Goal: Task Accomplishment & Management: Manage account settings

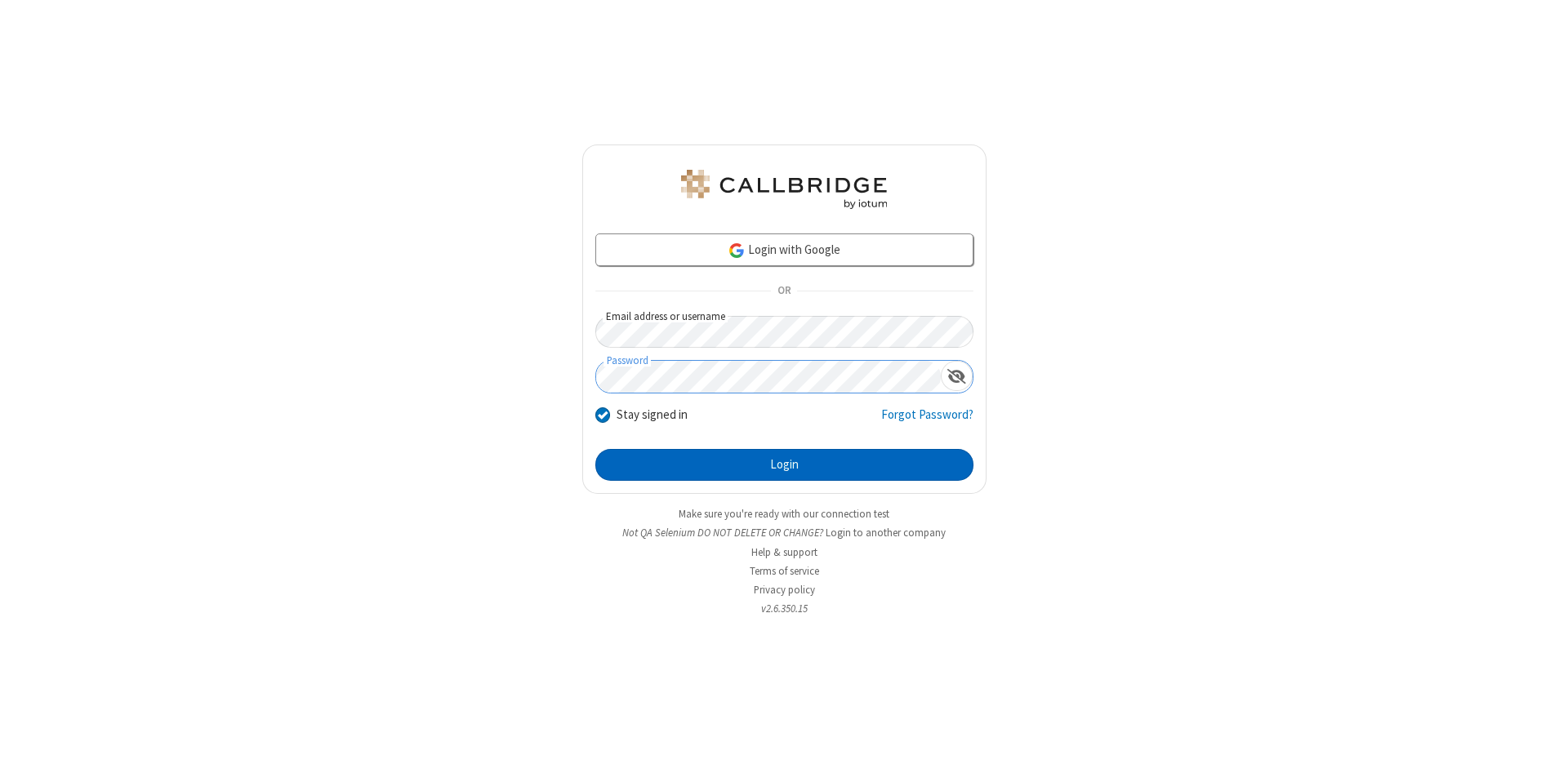
click at [784, 466] on button "Login" at bounding box center [785, 465] width 378 height 33
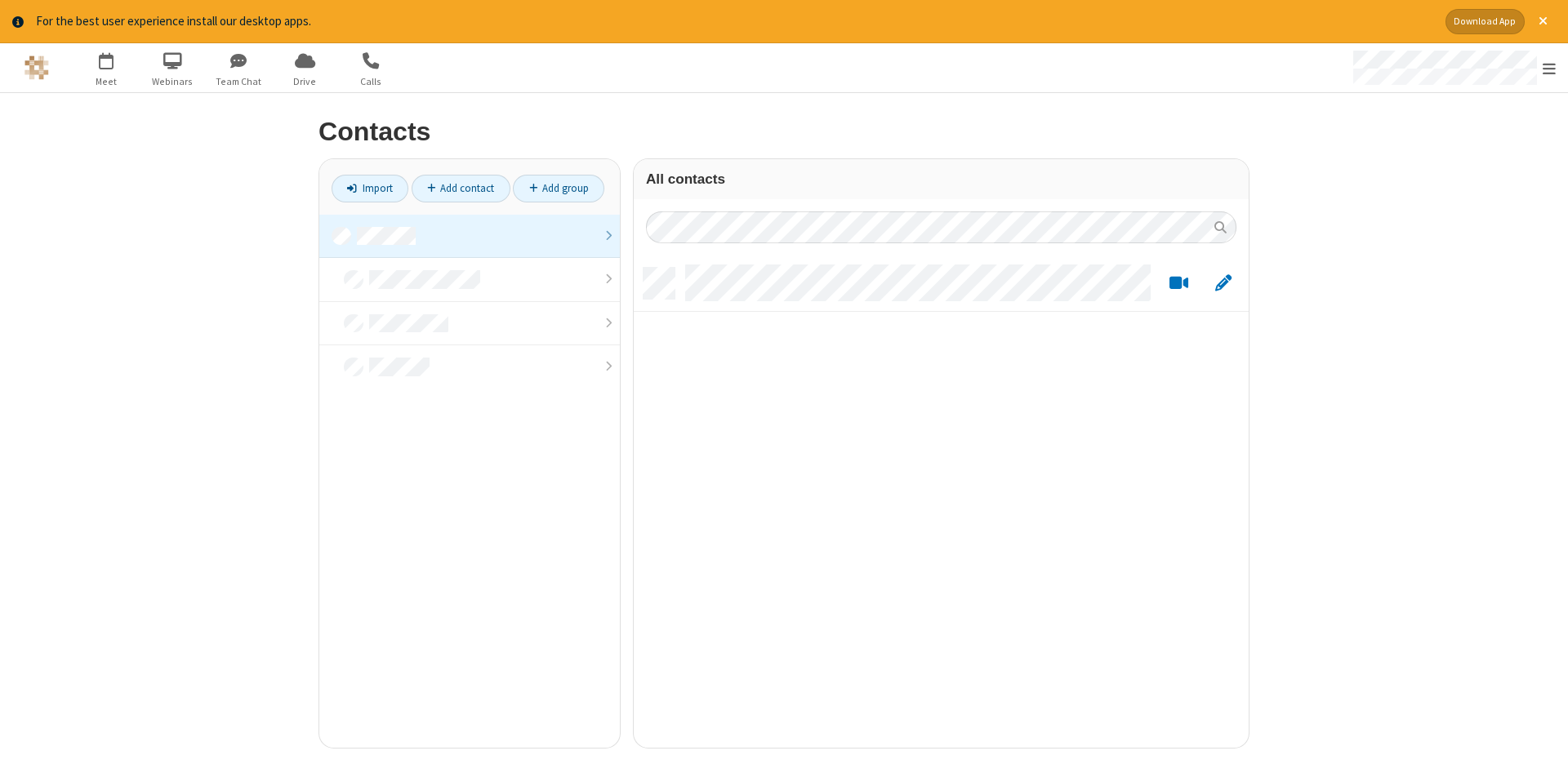
click at [469, 236] on link at bounding box center [469, 236] width 301 height 44
click at [461, 188] on link "Add contact" at bounding box center [461, 189] width 98 height 28
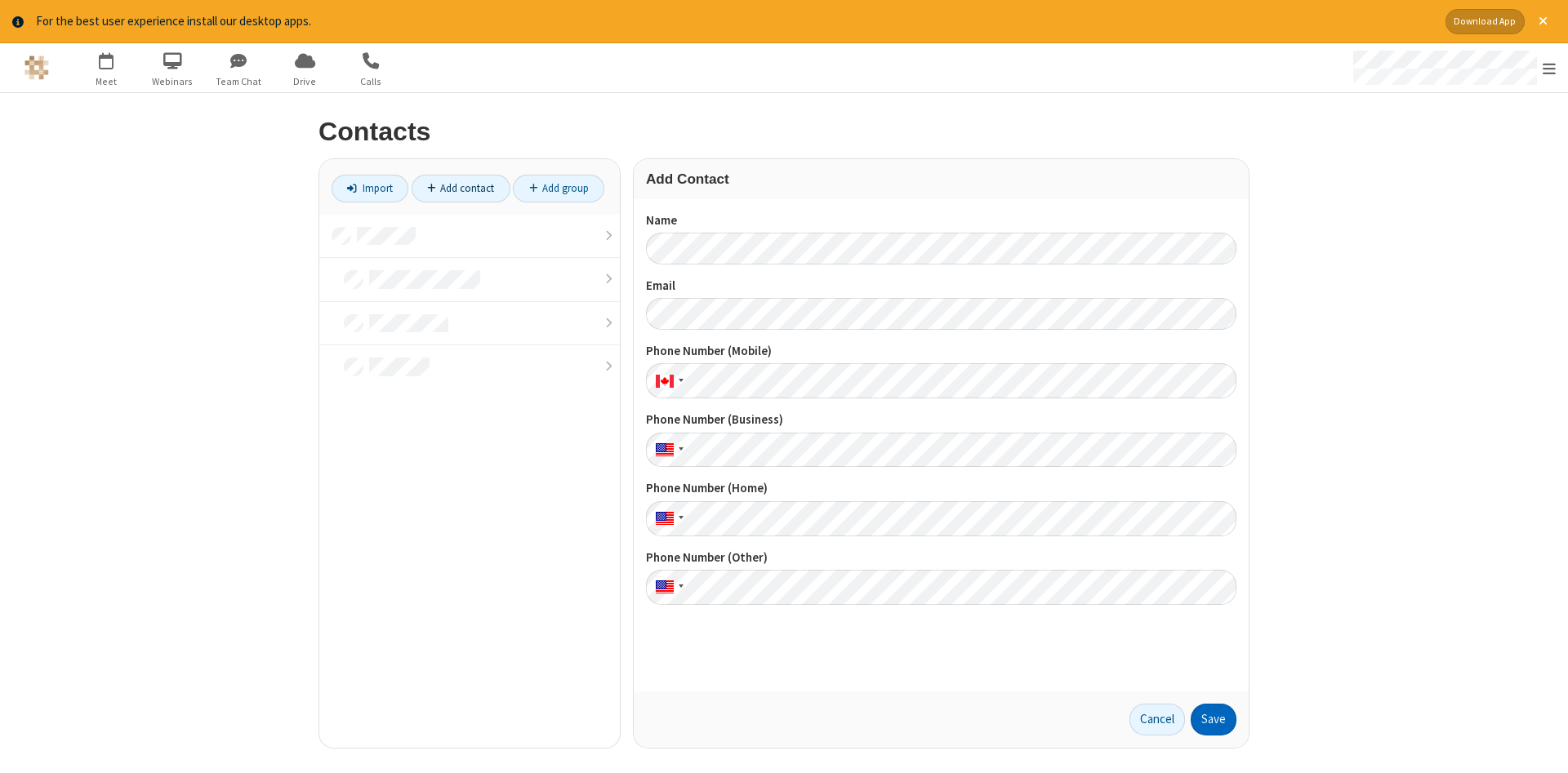
click at [1214, 719] on button "Save" at bounding box center [1214, 719] width 46 height 33
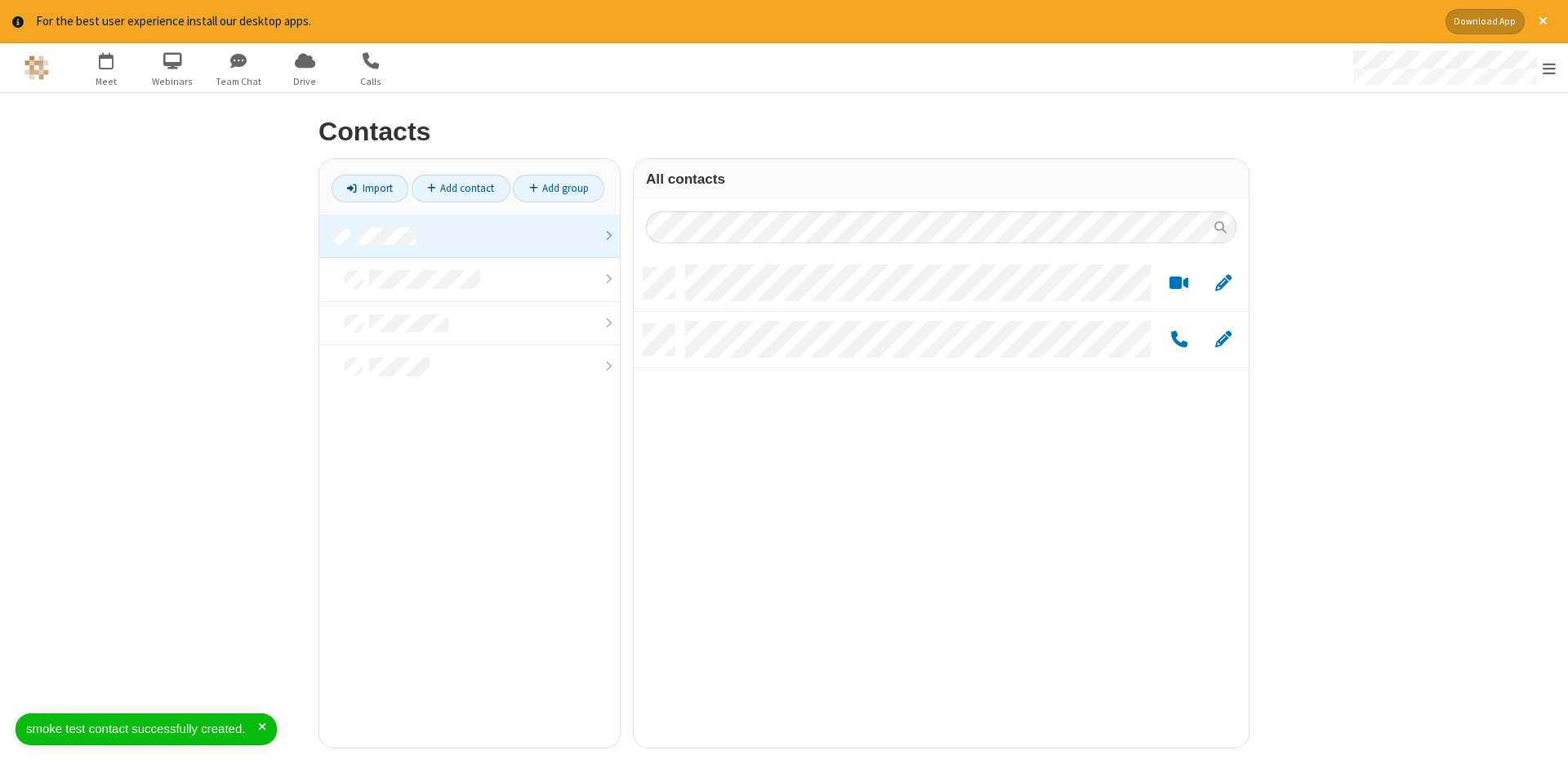
scroll to position [492, 615]
